Goal: Task Accomplishment & Management: Manage account settings

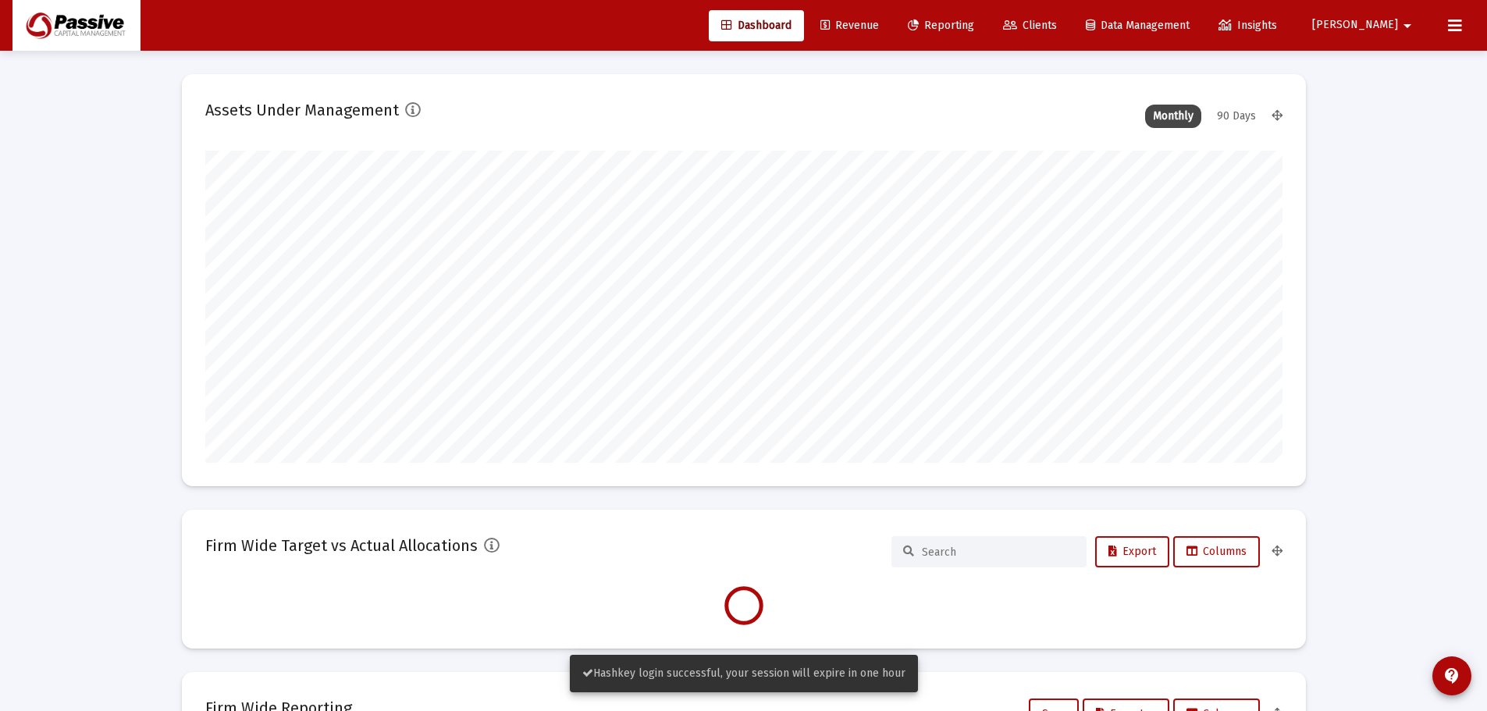
click at [1404, 22] on mat-icon "arrow_drop_down" at bounding box center [1407, 25] width 19 height 31
click at [1398, 62] on span "Settings" at bounding box center [1416, 66] width 46 height 37
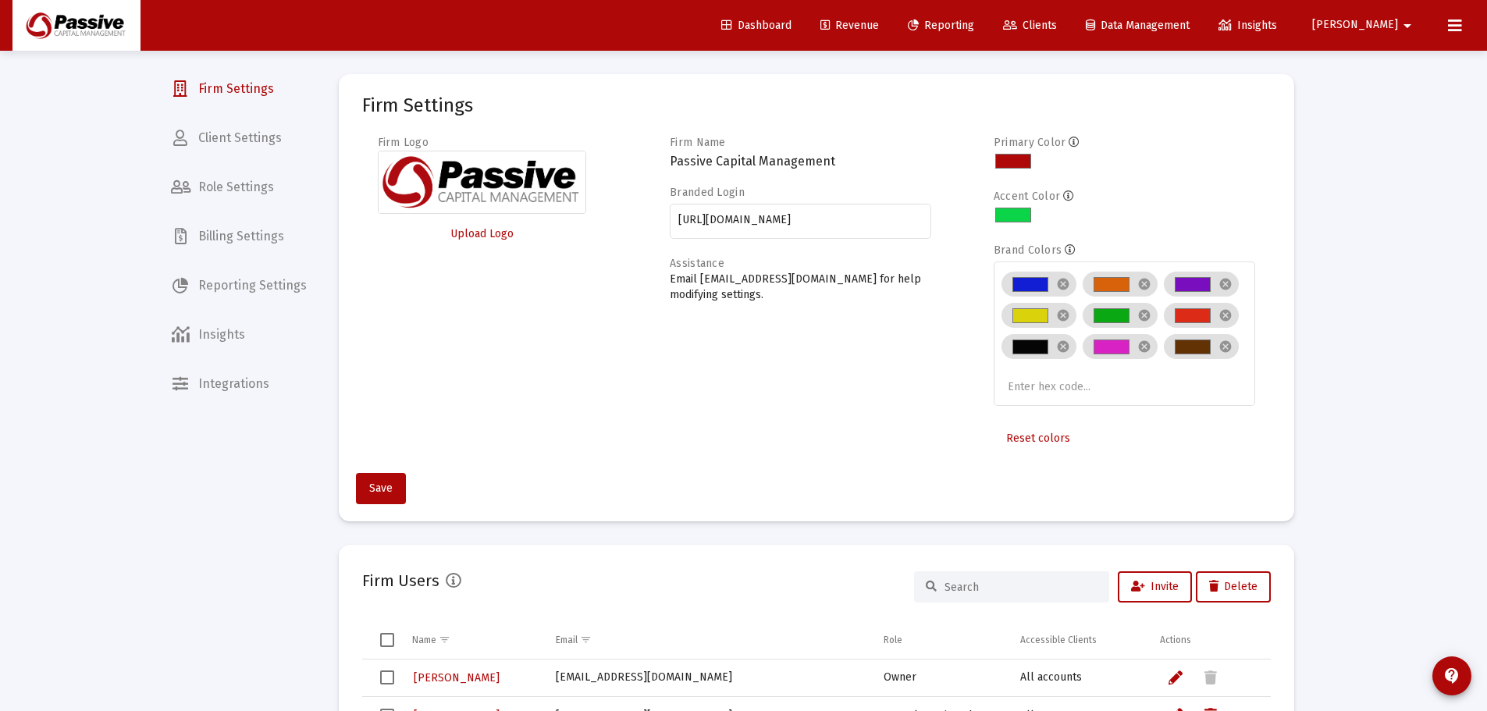
click at [269, 240] on span "Billing Settings" at bounding box center [238, 236] width 161 height 37
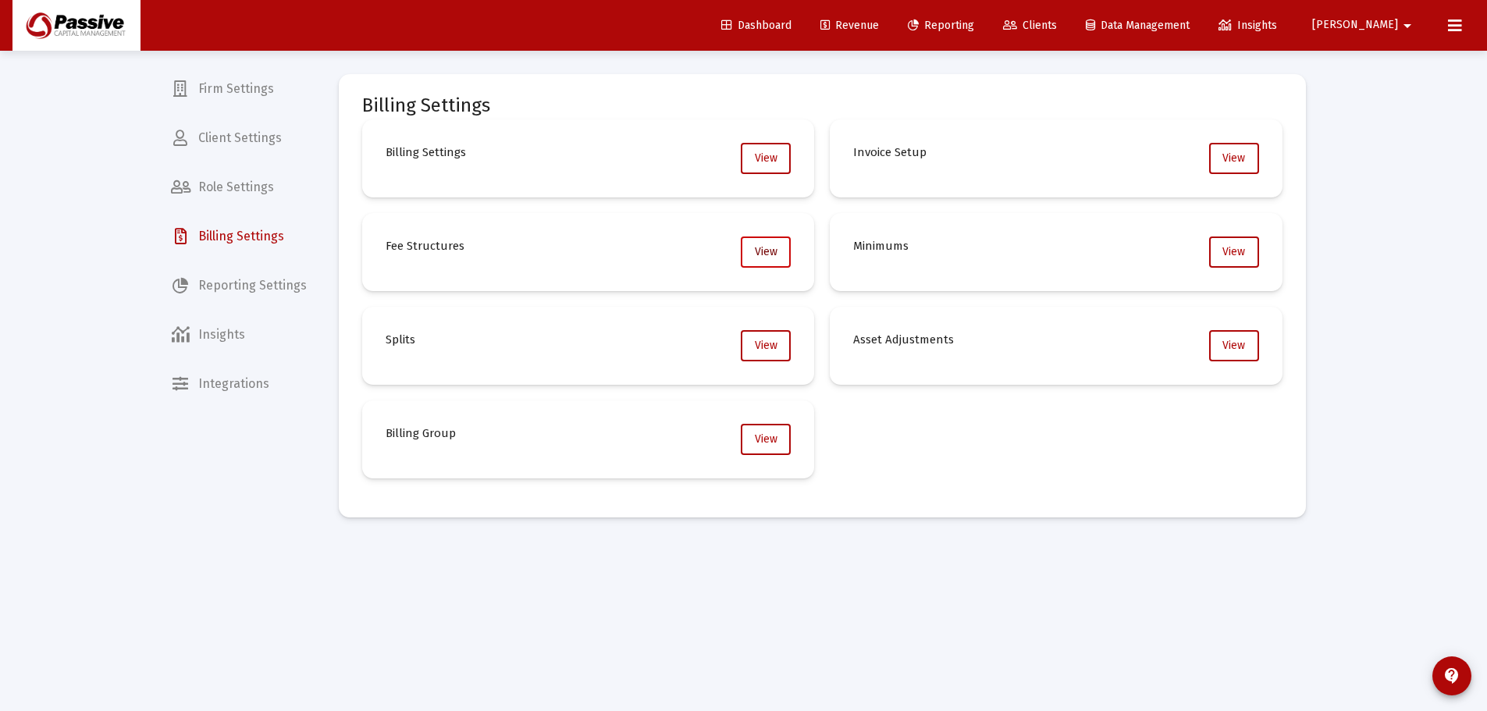
click at [753, 259] on button "View" at bounding box center [766, 252] width 50 height 31
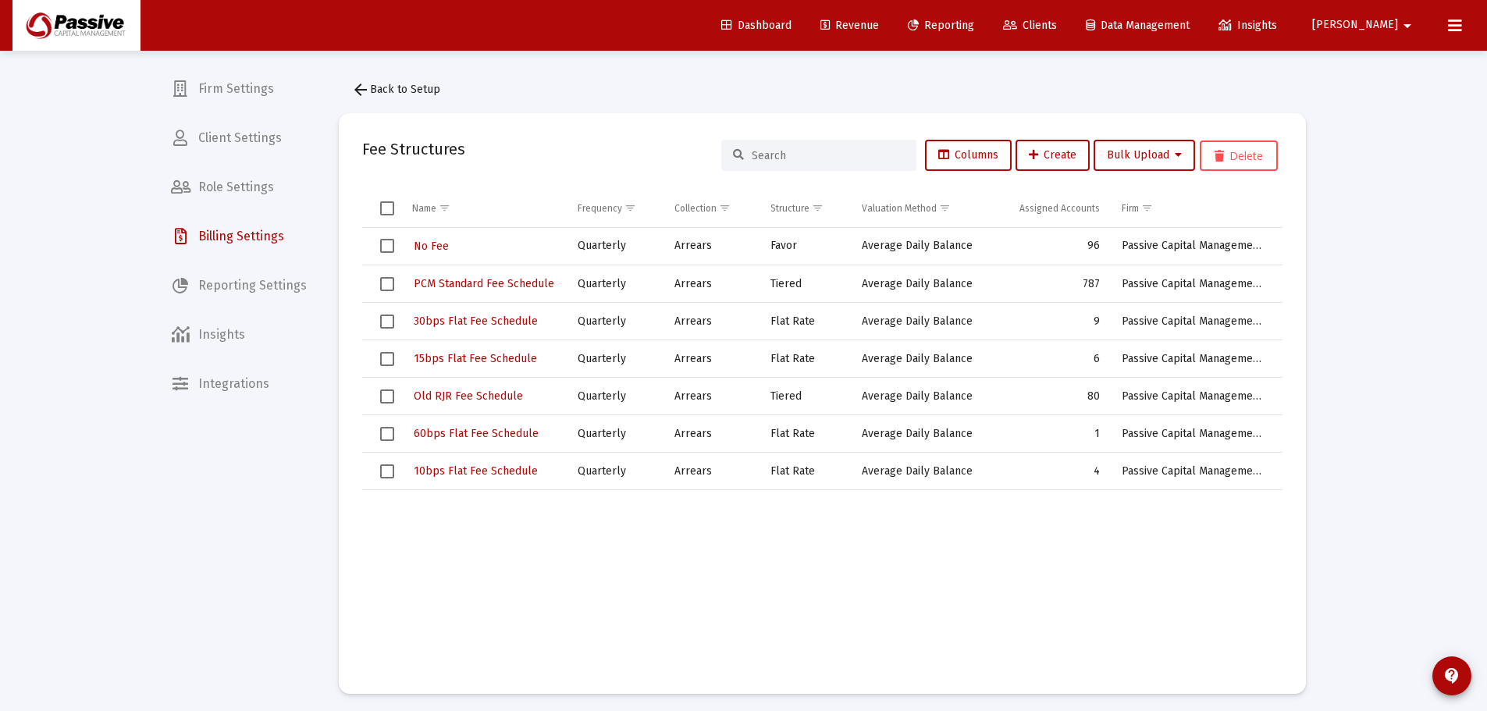
click at [1337, 210] on div "Loading... Firm Settings Client Settings Role Settings Billing Settings Reporti…" at bounding box center [743, 358] width 1487 height 717
click at [1384, 305] on div "Loading... Firm Settings Client Settings Role Settings Billing Settings Reporti…" at bounding box center [743, 358] width 1487 height 717
